Goal: Communication & Community: Participate in discussion

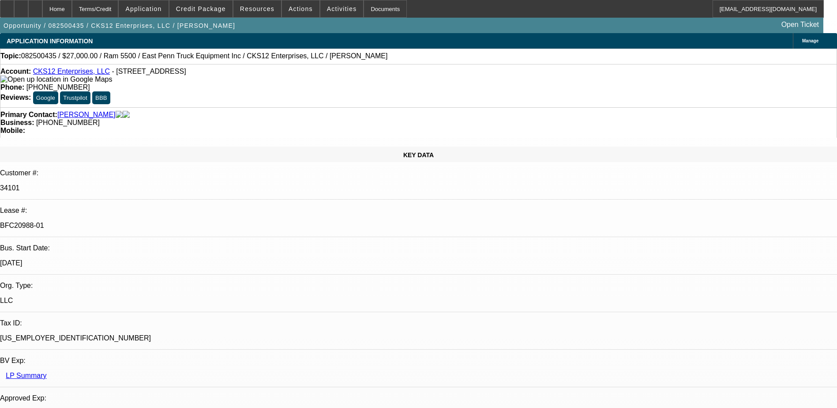
select select "0"
select select "2"
select select "0.1"
select select "4"
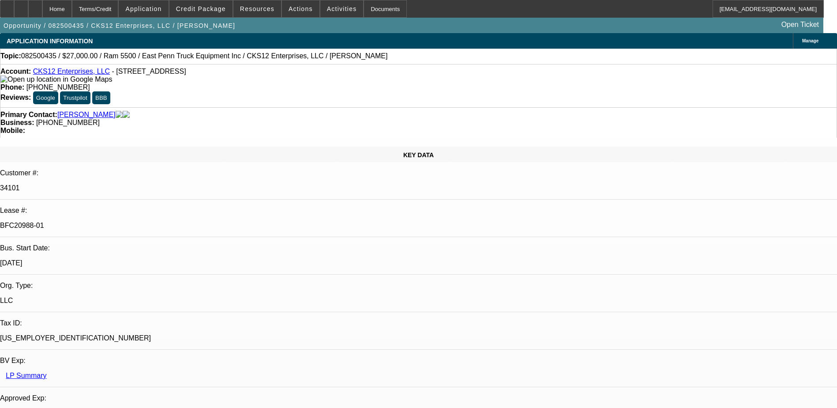
select select "0"
select select "2"
select select "0.1"
select select "4"
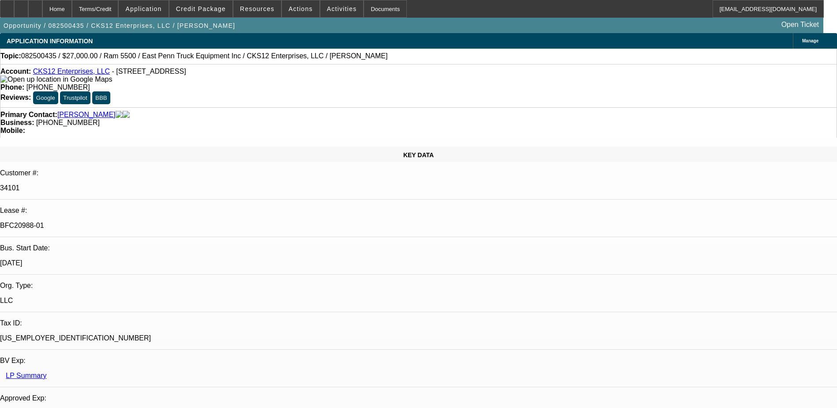
select select "0.15"
select select "2"
select select "0.1"
select select "4"
select select "0"
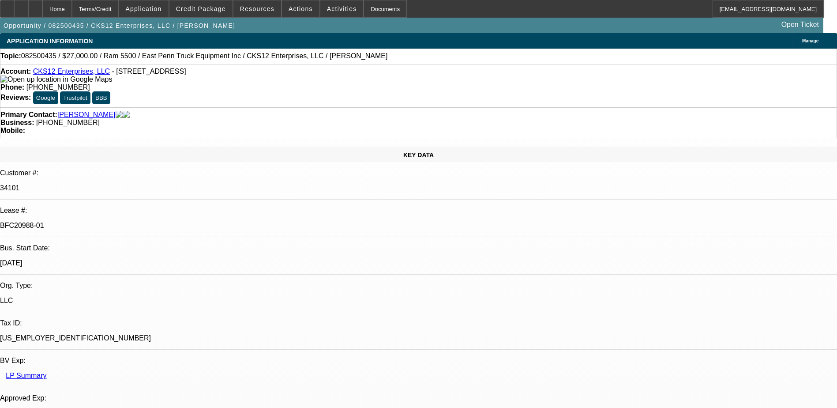
select select "2"
select select "0.1"
select select "4"
click at [42, 14] on div at bounding box center [35, 9] width 14 height 18
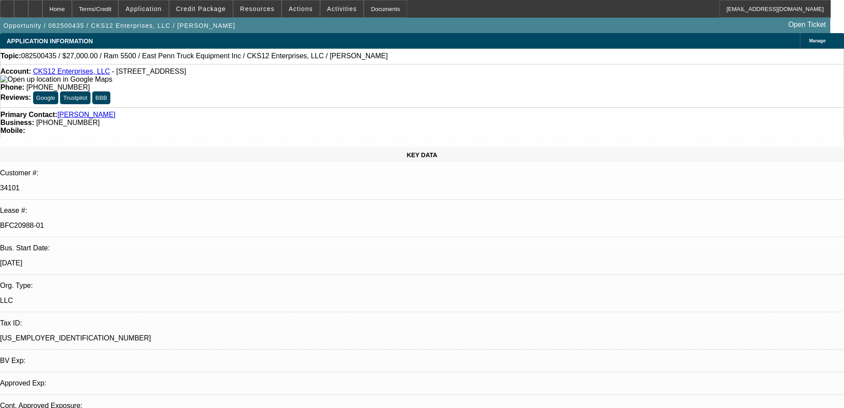
select select "0"
select select "2"
select select "0.1"
select select "4"
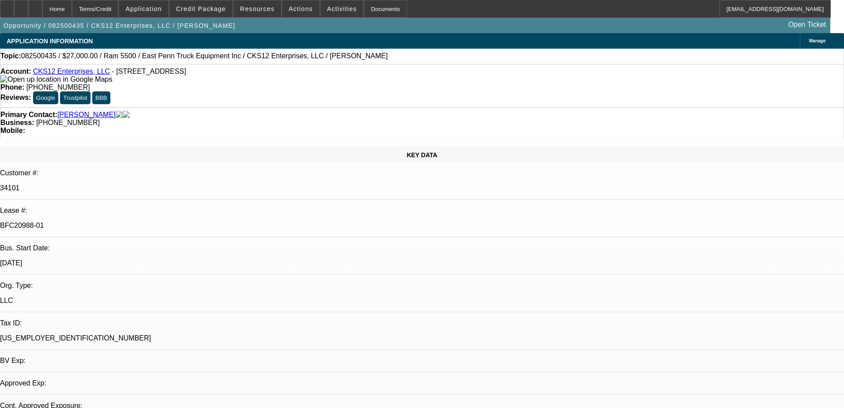
select select "0"
select select "2"
select select "0.1"
select select "4"
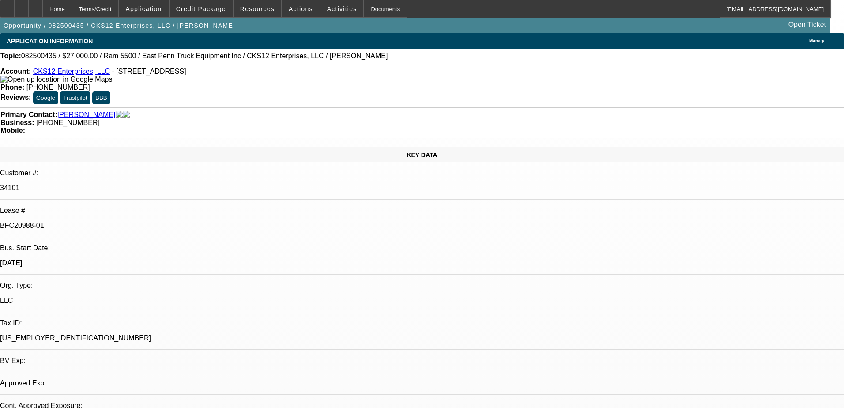
select select "0.15"
select select "2"
select select "0.1"
select select "4"
select select "0"
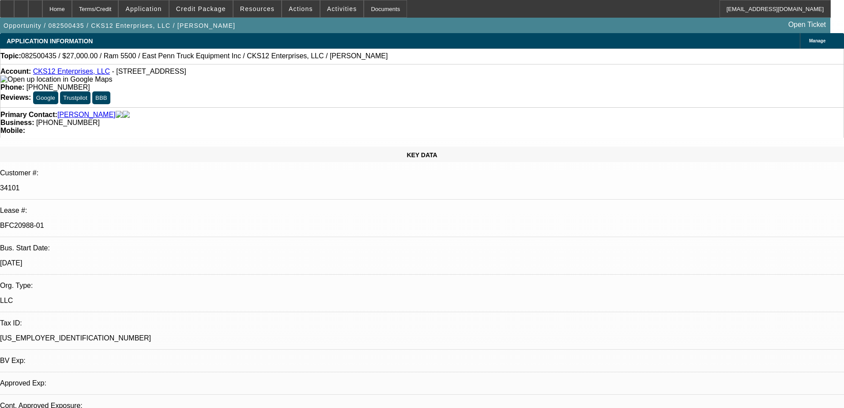
select select "2"
select select "0.1"
select select "4"
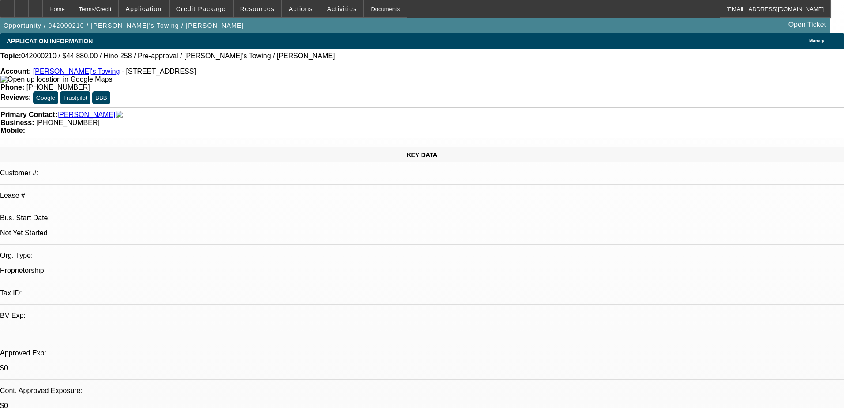
select select "0.15"
select select "2"
select select "0.1"
select select "4"
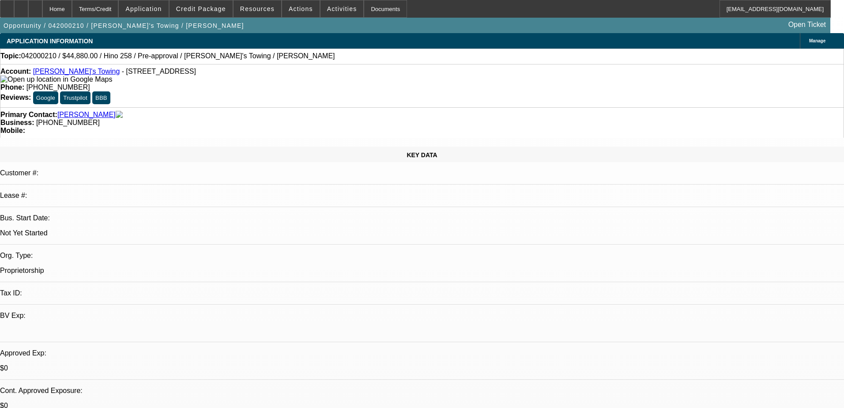
select select "0"
select select "2"
select select "0.1"
select select "4"
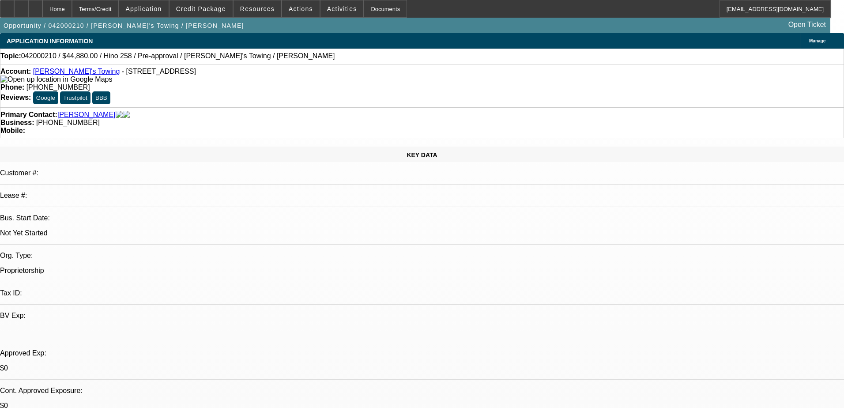
select select "0"
select select "2"
select select "0.1"
select select "4"
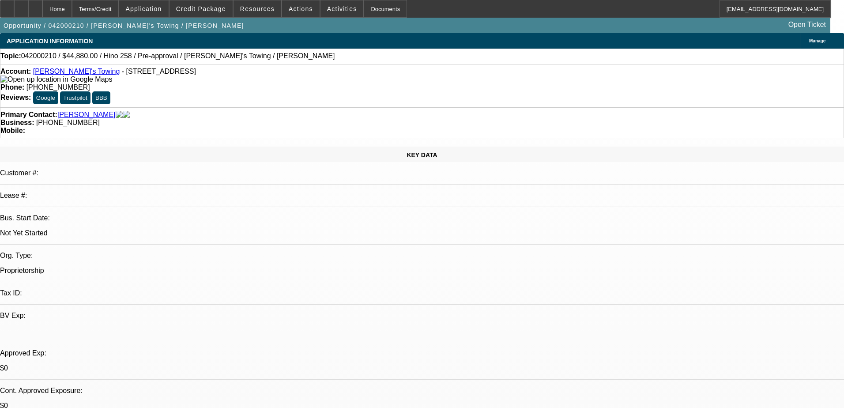
select select "0.1"
select select "2"
select select "0.1"
select select "4"
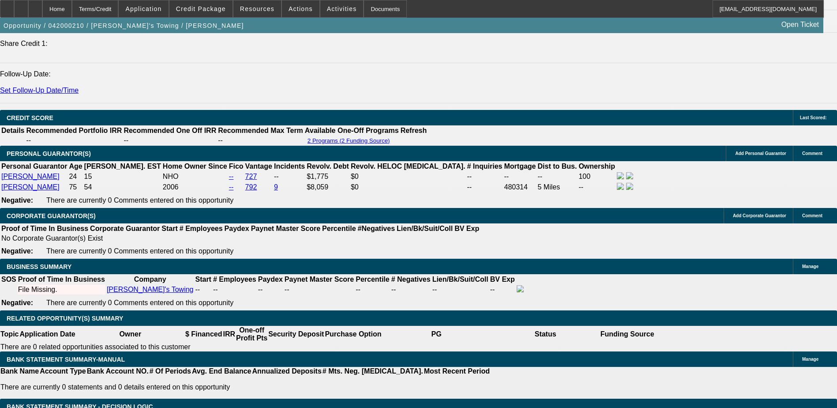
scroll to position [1236, 0]
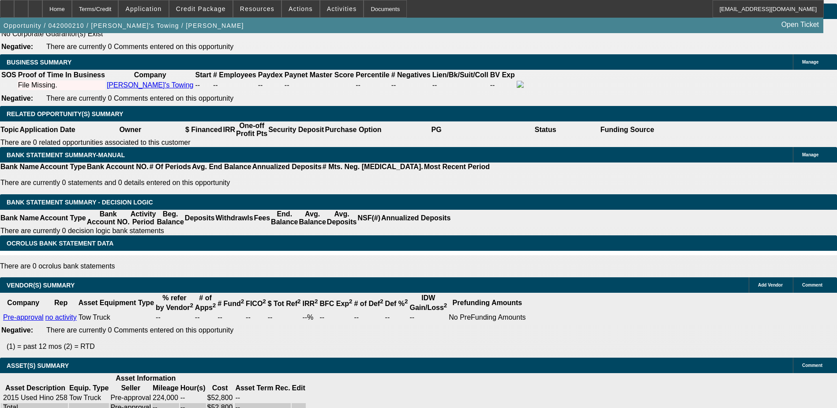
scroll to position [1192, 0]
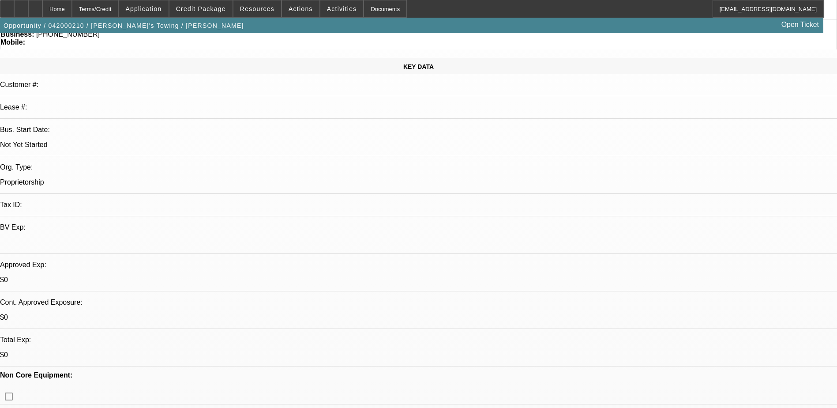
scroll to position [0, 0]
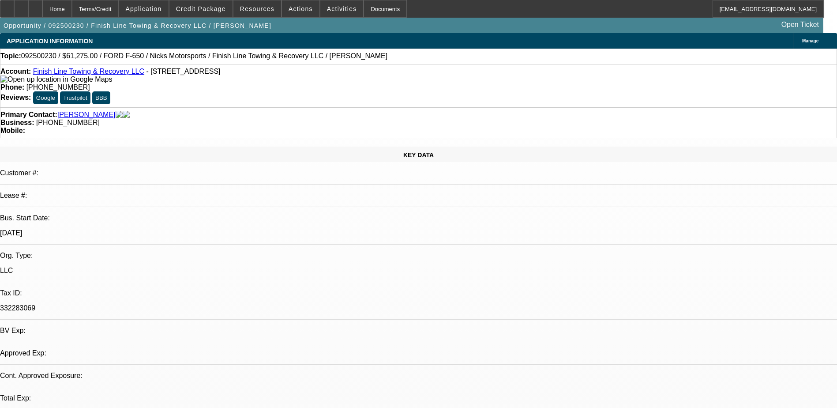
select select "0"
select select "1"
select select "6"
